Goal: Task Accomplishment & Management: Manage account settings

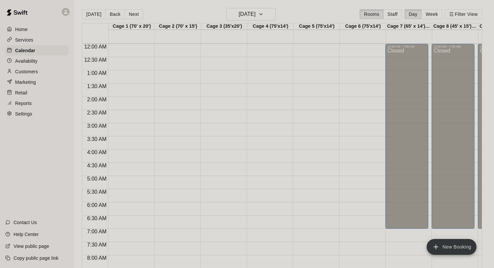
scroll to position [403, 0]
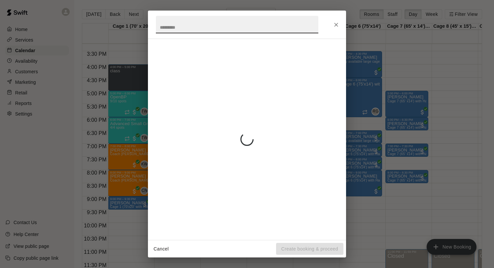
click at [336, 24] on icon "Close" at bounding box center [336, 24] width 7 height 7
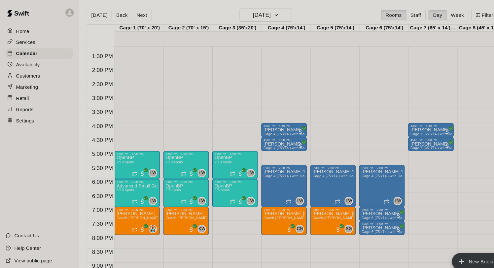
scroll to position [398, 0]
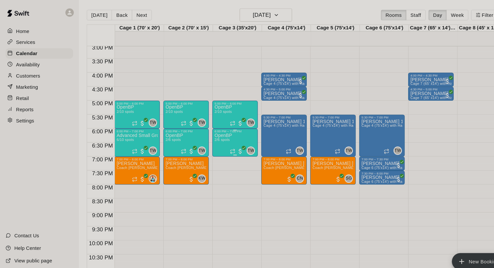
click at [215, 135] on div "OpenBP 2/6 spots" at bounding box center [211, 260] width 17 height 268
click at [210, 133] on icon "edit" at bounding box center [210, 133] width 6 height 6
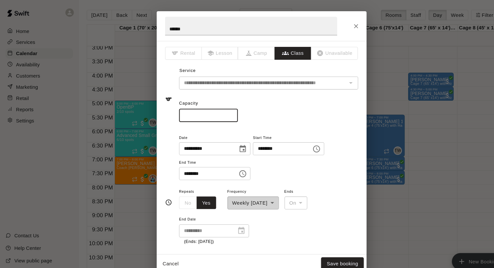
click at [220, 110] on input "*" at bounding box center [197, 109] width 56 height 12
type input "*"
click at [220, 110] on input "*" at bounding box center [197, 109] width 56 height 12
click at [320, 249] on button "Save booking" at bounding box center [323, 249] width 40 height 12
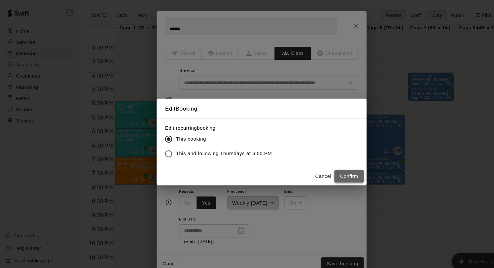
click at [325, 169] on button "Confirm" at bounding box center [330, 167] width 28 height 12
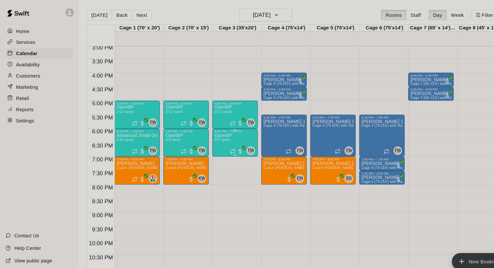
click at [207, 128] on p "OpenBP" at bounding box center [211, 128] width 17 height 0
click at [209, 134] on icon "edit" at bounding box center [210, 135] width 8 height 8
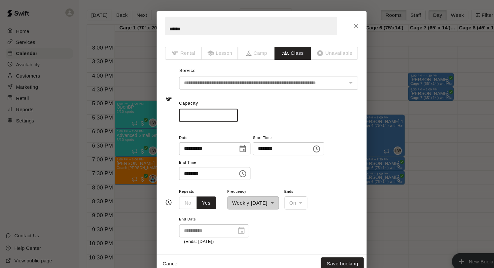
type input "*"
click at [219, 108] on input "*" at bounding box center [197, 109] width 56 height 12
click at [322, 246] on button "Save booking" at bounding box center [323, 249] width 40 height 12
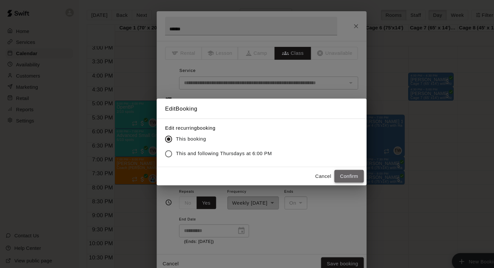
click at [331, 165] on button "Confirm" at bounding box center [330, 167] width 28 height 12
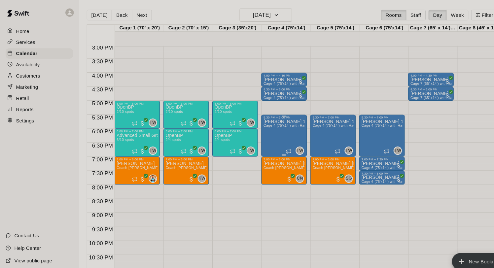
click at [263, 126] on div "Marucci 11u Cage 4 (75'x14') with Hack Attack Pitching machine" at bounding box center [268, 247] width 39 height 268
click at [256, 121] on icon "edit" at bounding box center [256, 120] width 8 height 8
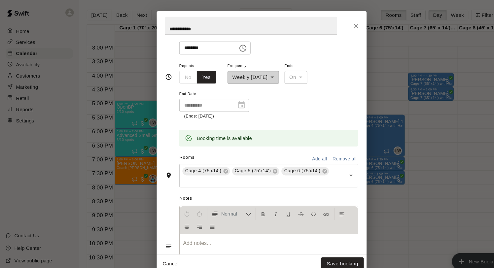
scroll to position [92, 0]
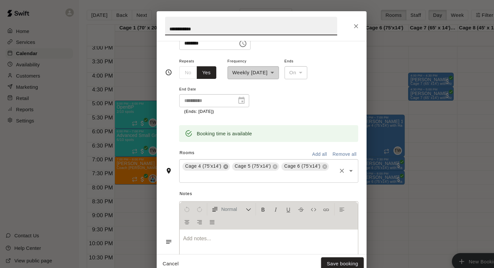
click at [212, 158] on icon at bounding box center [213, 157] width 4 height 4
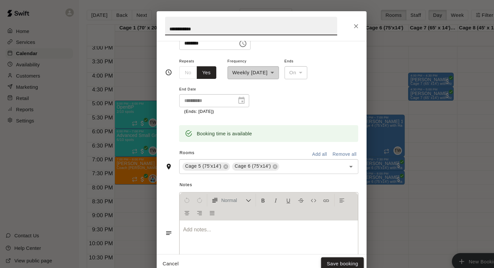
click at [317, 245] on button "Save booking" at bounding box center [323, 249] width 40 height 12
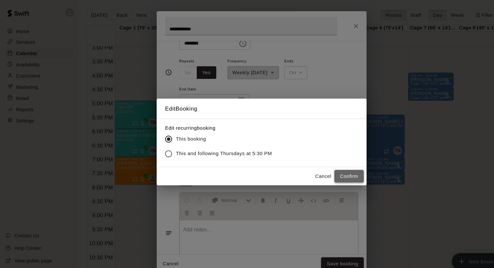
click at [329, 165] on button "Confirm" at bounding box center [330, 167] width 28 height 12
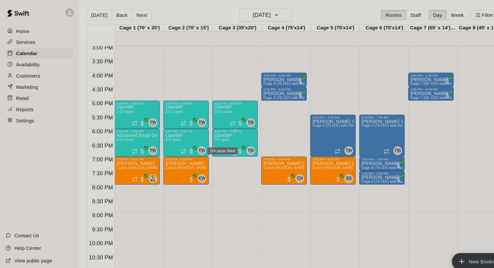
click at [212, 133] on span "2/4 spots" at bounding box center [210, 132] width 15 height 4
click at [210, 136] on icon "edit" at bounding box center [210, 138] width 8 height 8
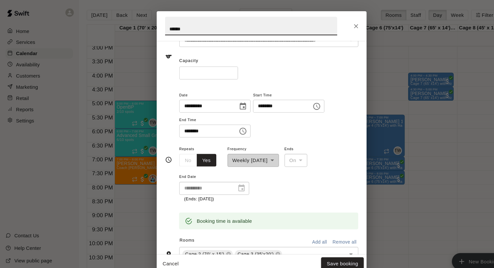
scroll to position [110, 0]
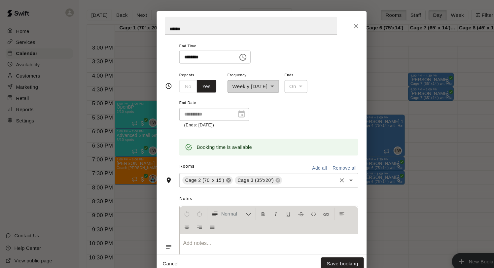
click at [215, 170] on icon at bounding box center [215, 170] width 4 height 4
click at [214, 170] on icon at bounding box center [213, 170] width 4 height 4
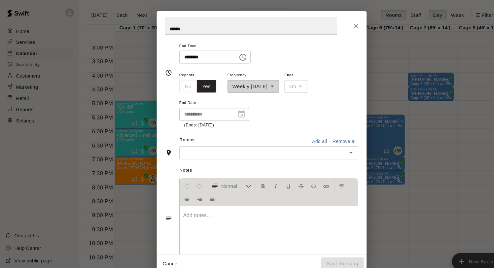
scroll to position [97, 0]
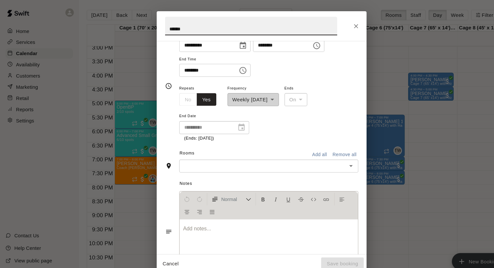
click at [202, 155] on input "text" at bounding box center [248, 157] width 154 height 8
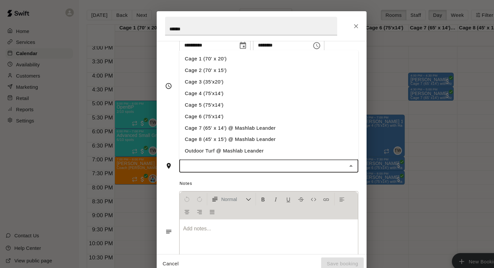
click at [207, 93] on li "Cage 4 (75'x14')" at bounding box center [253, 88] width 169 height 11
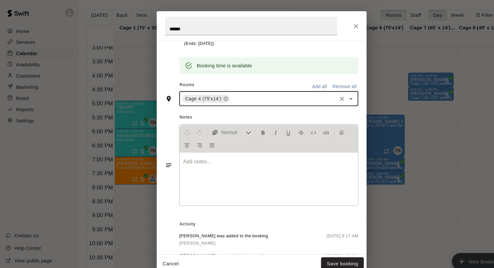
scroll to position [254, 0]
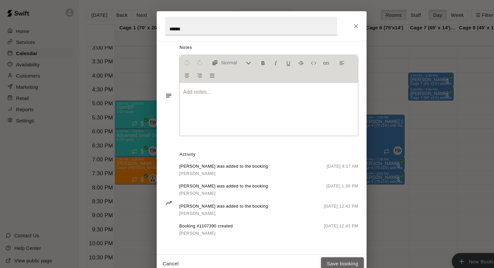
click at [313, 249] on button "Save booking" at bounding box center [323, 249] width 40 height 12
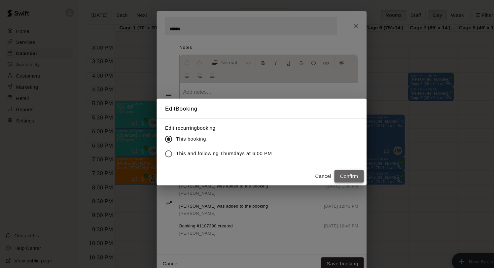
click at [332, 169] on button "Confirm" at bounding box center [330, 167] width 28 height 12
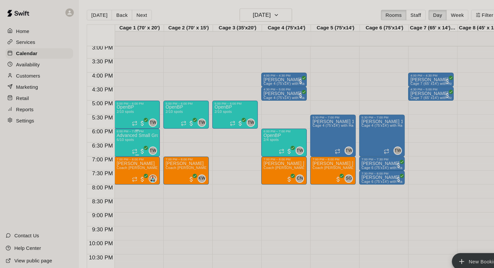
click at [135, 135] on div "Advanced Small Group / Batting Practice 11 & UP 6/10 spots" at bounding box center [129, 260] width 39 height 268
click at [113, 133] on icon "edit" at bounding box center [117, 133] width 8 height 8
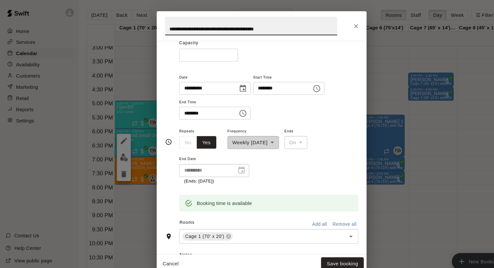
scroll to position [135, 0]
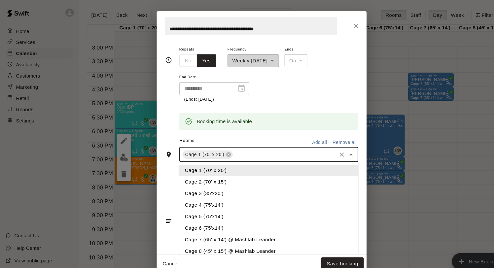
click at [233, 149] on input "text" at bounding box center [269, 146] width 96 height 8
click at [211, 174] on li "Cage 2 (70' x 15')" at bounding box center [253, 172] width 169 height 11
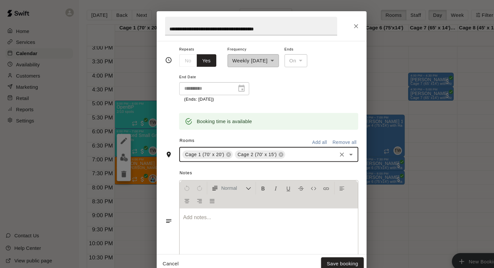
click at [282, 146] on input "text" at bounding box center [293, 146] width 47 height 8
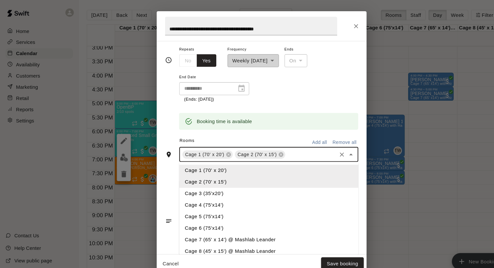
click at [214, 183] on li "Cage 3 (35'x20')" at bounding box center [253, 182] width 169 height 11
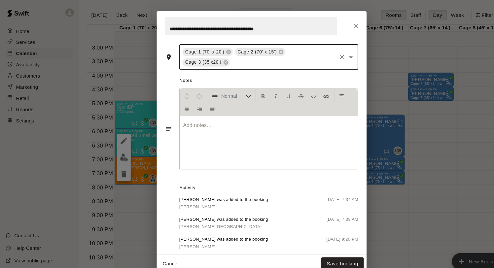
scroll to position [251, 0]
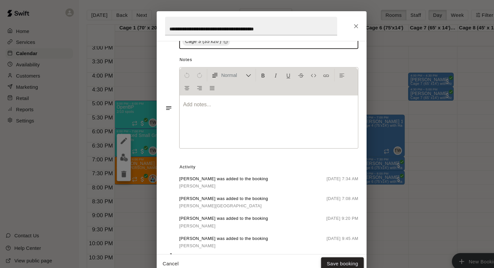
click at [314, 248] on button "Save booking" at bounding box center [323, 249] width 40 height 12
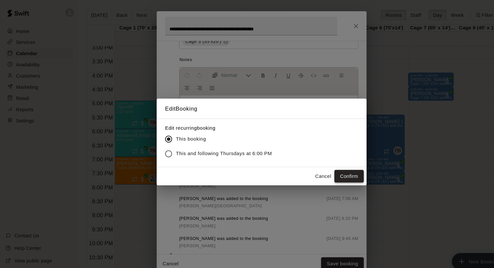
click at [329, 164] on button "Confirm" at bounding box center [330, 167] width 28 height 12
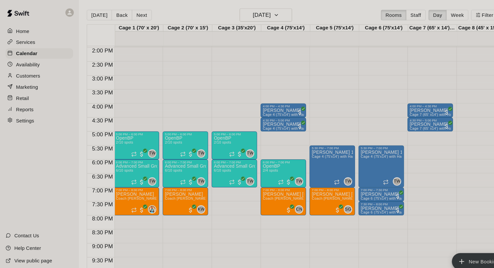
scroll to position [0, 0]
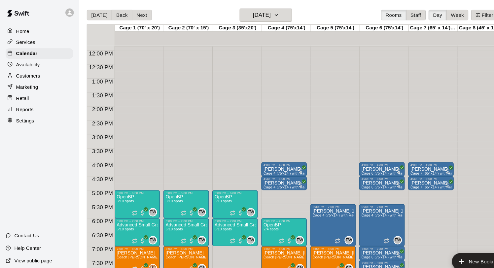
scroll to position [370, 0]
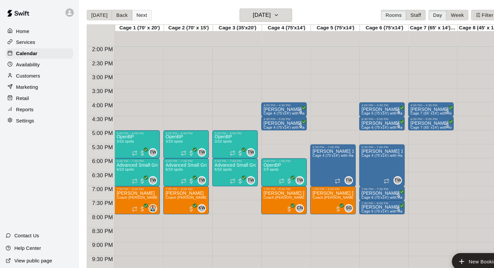
click at [137, 16] on button "Next" at bounding box center [134, 14] width 19 height 10
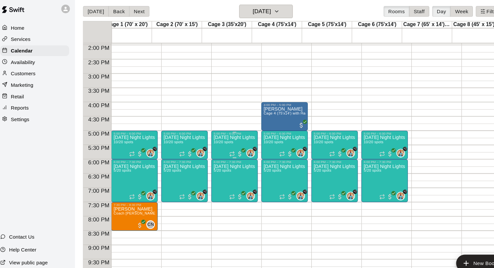
scroll to position [0, 0]
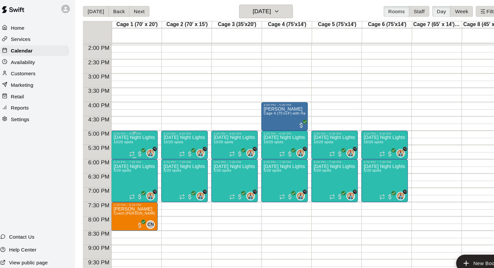
click at [122, 140] on div "[DATE] Night Lights - Live at-bats hitting class - Ages [DEMOGRAPHIC_DATA] 10/2…" at bounding box center [129, 263] width 39 height 268
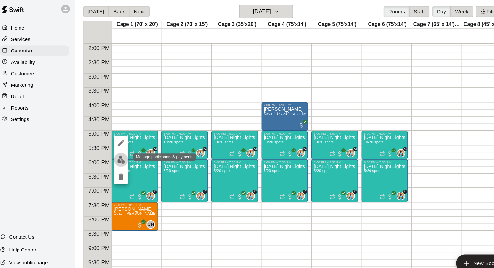
click at [116, 152] on img "edit" at bounding box center [117, 152] width 8 height 8
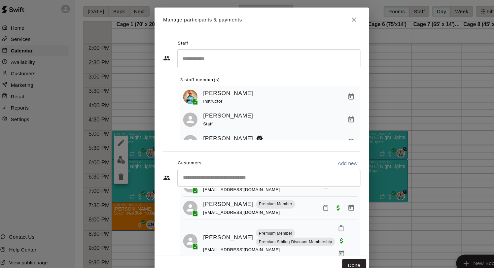
scroll to position [182, 0]
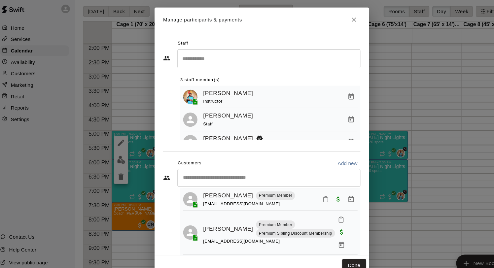
click at [195, 170] on input "Start typing to search customers..." at bounding box center [253, 168] width 163 height 7
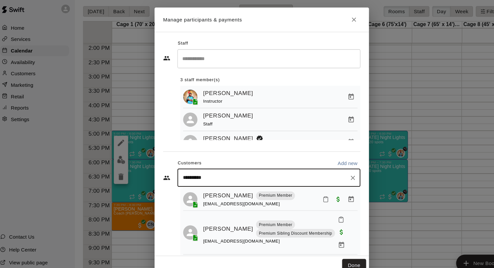
type input "**********"
click at [202, 187] on div "[PERSON_NAME] [PERSON_NAME] Premium Member (Venmo) Premium Member (Venmo) [EMAI…" at bounding box center [283, 187] width 191 height 14
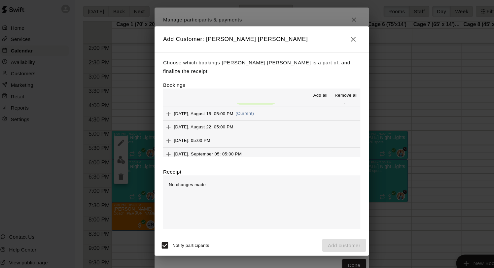
scroll to position [386, 0]
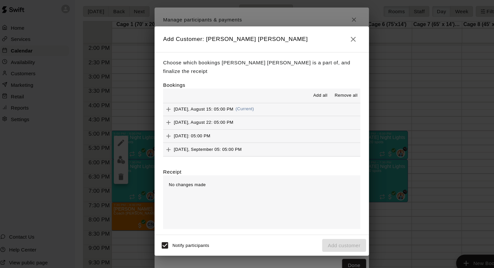
click at [202, 102] on span "[DATE], August 15: 05:00 PM" at bounding box center [193, 104] width 55 height 5
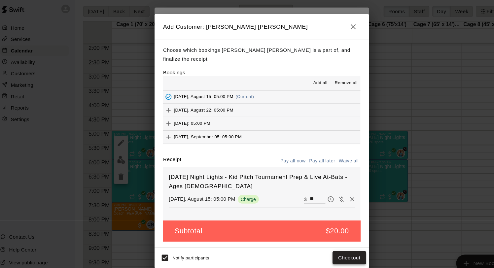
click at [330, 238] on button "Checkout" at bounding box center [328, 242] width 31 height 12
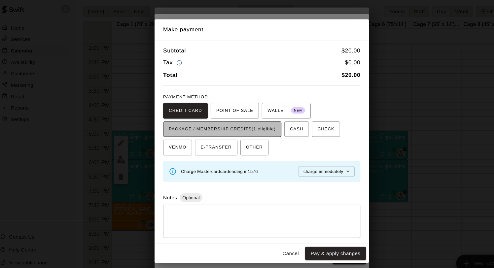
click at [256, 121] on span "PACKAGE / MEMBERSHIP CREDITS (1 eligible)" at bounding box center [210, 123] width 99 height 11
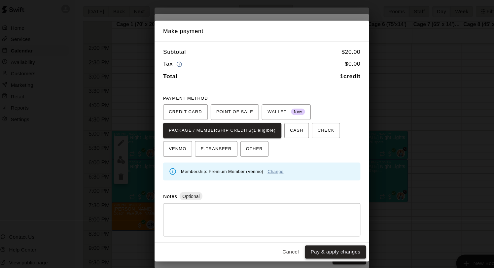
click at [320, 242] on button "Pay & apply changes" at bounding box center [315, 237] width 57 height 12
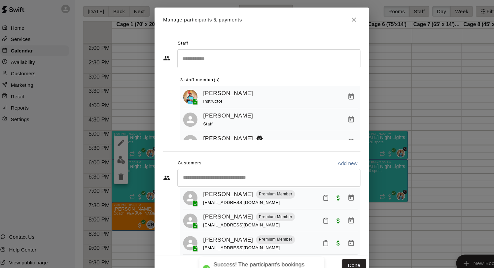
scroll to position [191, 0]
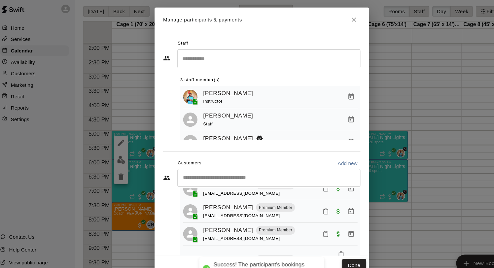
click at [331, 248] on button "Done" at bounding box center [333, 249] width 22 height 12
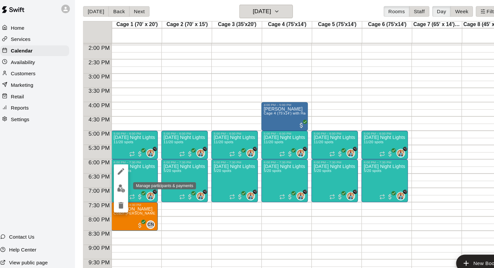
click at [119, 177] on img "edit" at bounding box center [117, 178] width 8 height 8
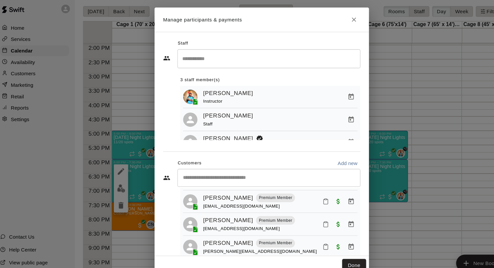
scroll to position [59, 0]
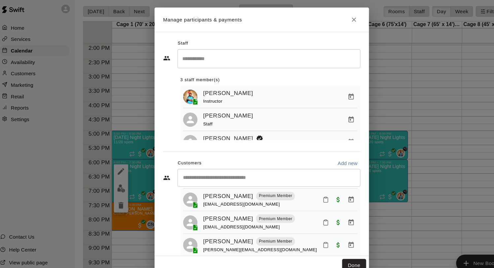
click at [216, 168] on input "Start typing to search customers..." at bounding box center [253, 168] width 163 height 7
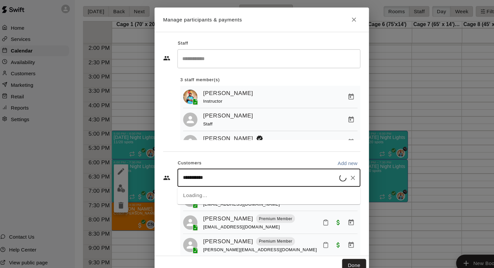
type input "**********"
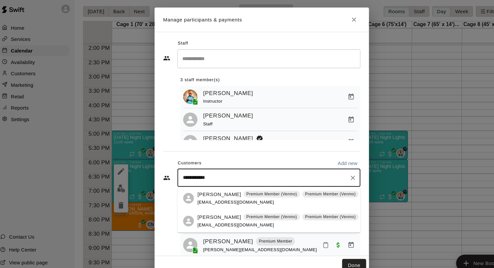
click at [206, 184] on p "[PERSON_NAME]" at bounding box center [208, 183] width 40 height 7
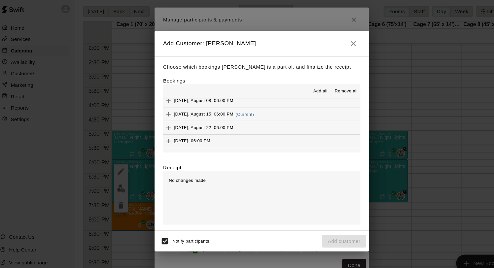
scroll to position [428, 0]
click at [210, 109] on span "[DATE], August 15: 06:00 PM" at bounding box center [193, 108] width 55 height 5
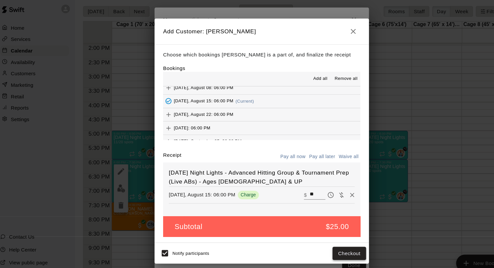
click at [329, 237] on button "Checkout" at bounding box center [328, 238] width 31 height 12
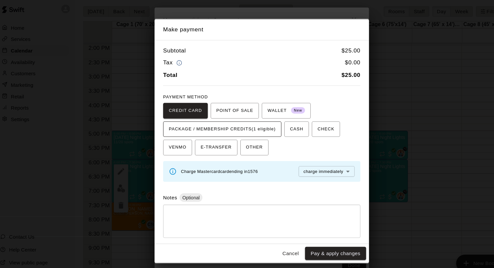
click at [244, 121] on span "PACKAGE / MEMBERSHIP CREDITS (1 eligible)" at bounding box center [210, 123] width 99 height 11
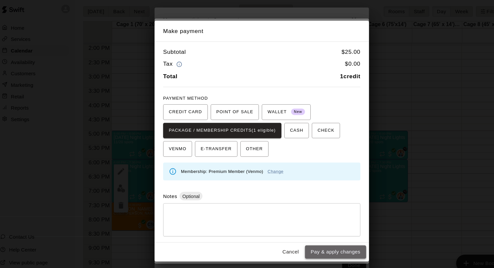
click at [314, 238] on button "Pay & apply changes" at bounding box center [315, 237] width 57 height 12
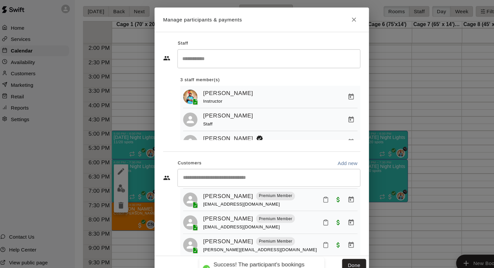
scroll to position [67, 0]
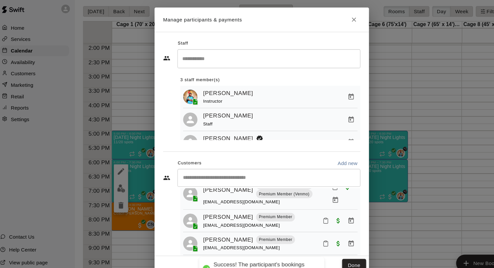
click at [333, 248] on button "Done" at bounding box center [333, 249] width 22 height 12
